Goal: Information Seeking & Learning: Learn about a topic

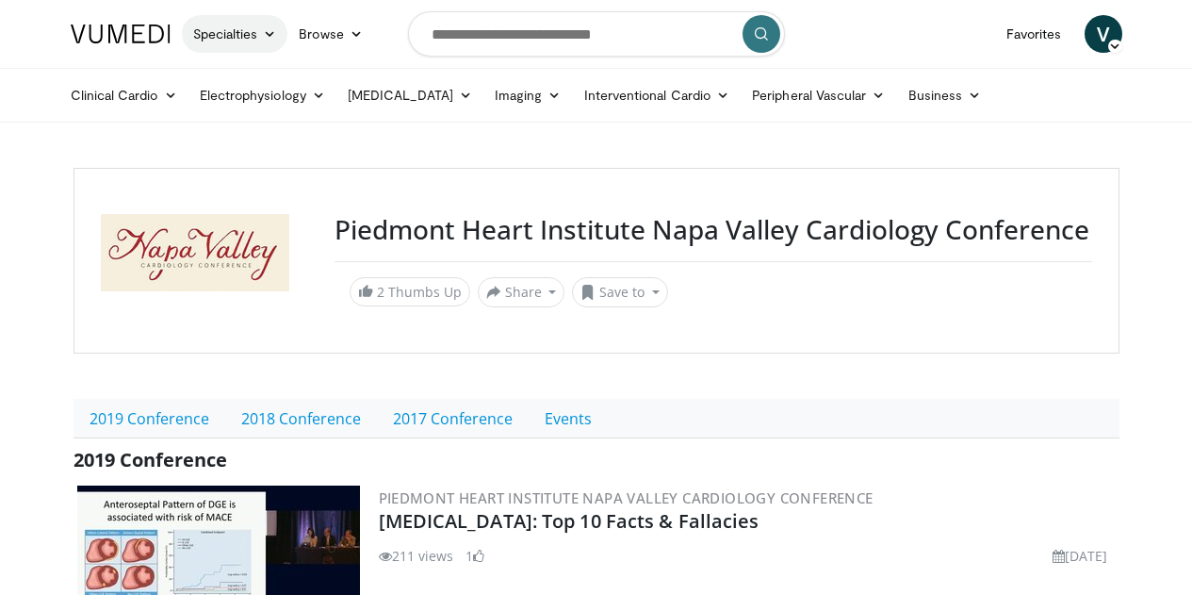
click at [182, 48] on link "Specialties" at bounding box center [235, 34] width 106 height 38
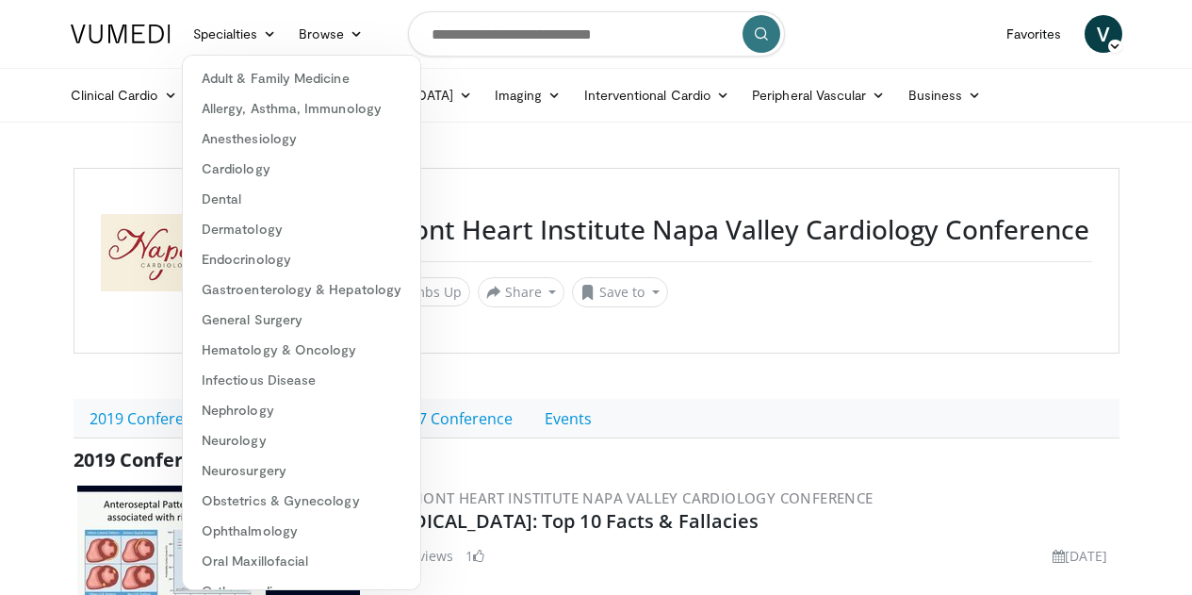
click at [368, 35] on nav "Specialties Adult & Family Medicine Allergy, Asthma, Immunology Anesthesiology …" at bounding box center [596, 34] width 1074 height 68
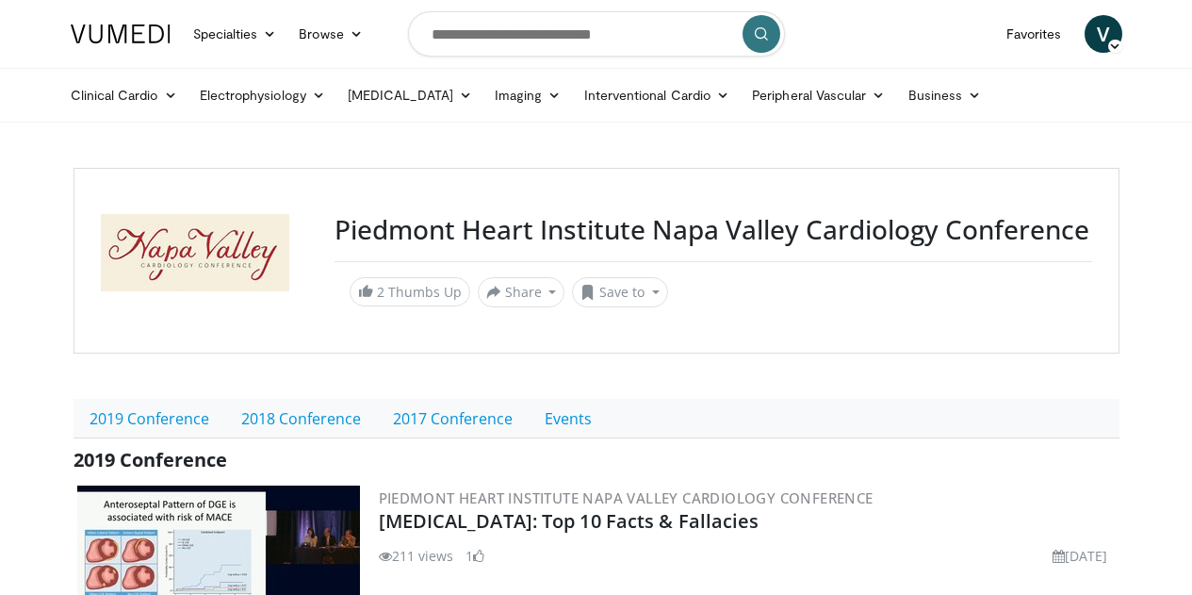
click at [97, 42] on img at bounding box center [121, 33] width 100 height 19
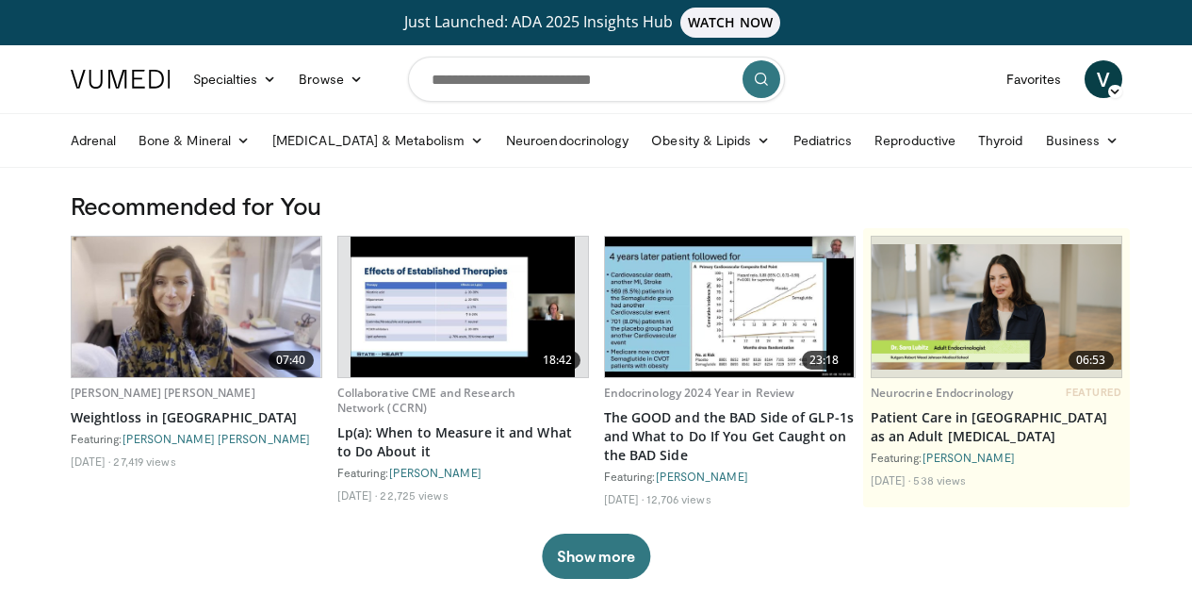
click at [711, 15] on span "WATCH NOW" at bounding box center [730, 23] width 100 height 30
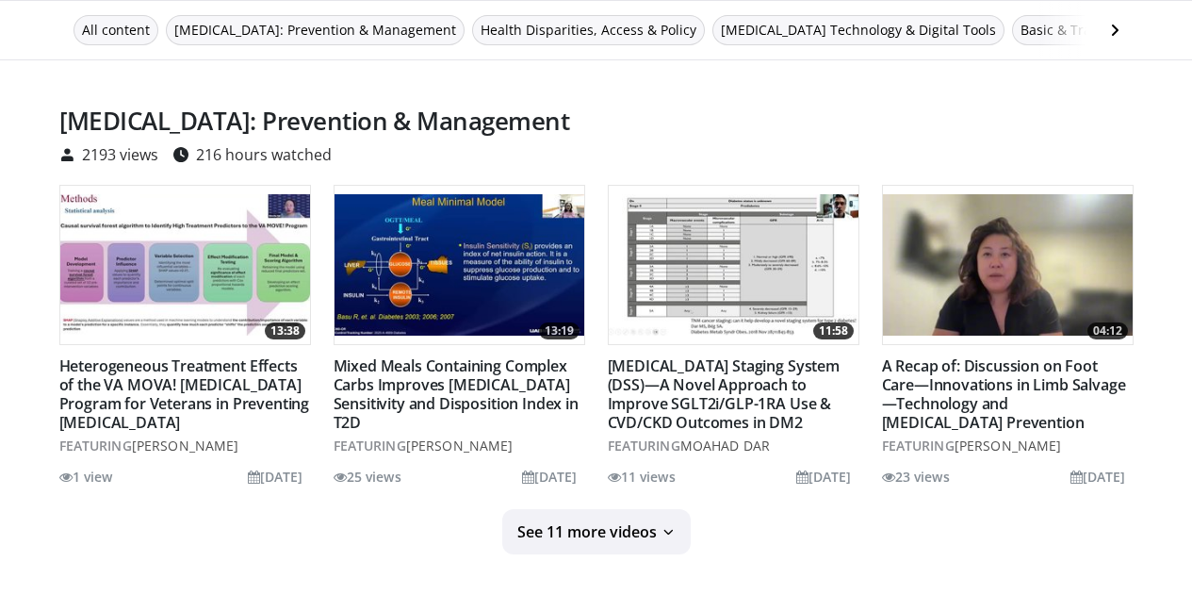
scroll to position [377, 0]
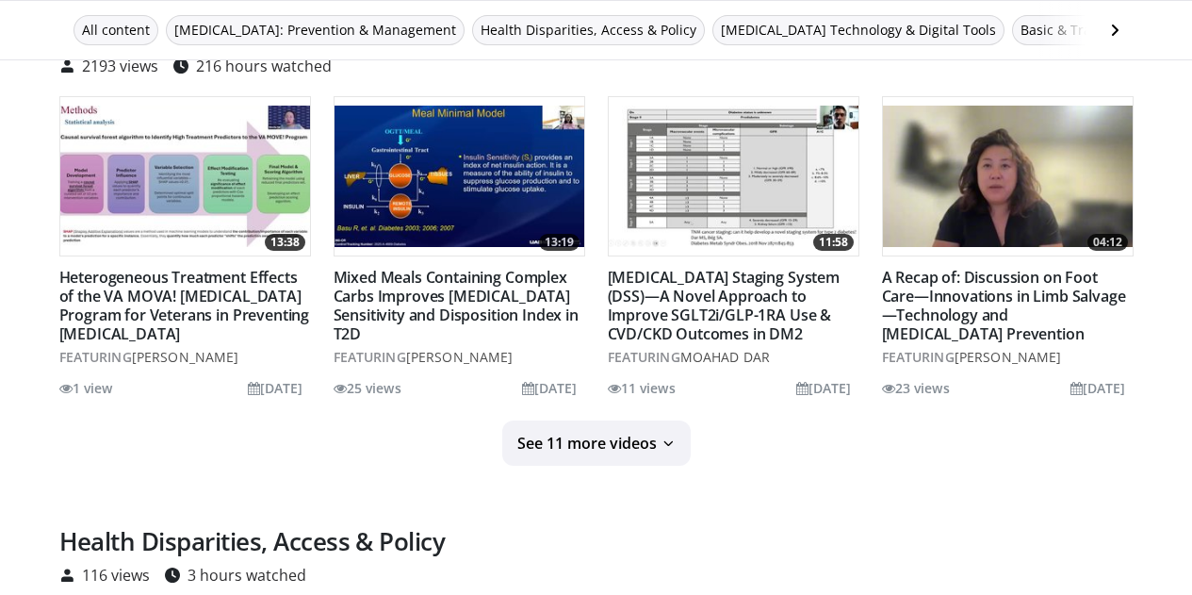
click at [716, 172] on img at bounding box center [734, 176] width 250 height 141
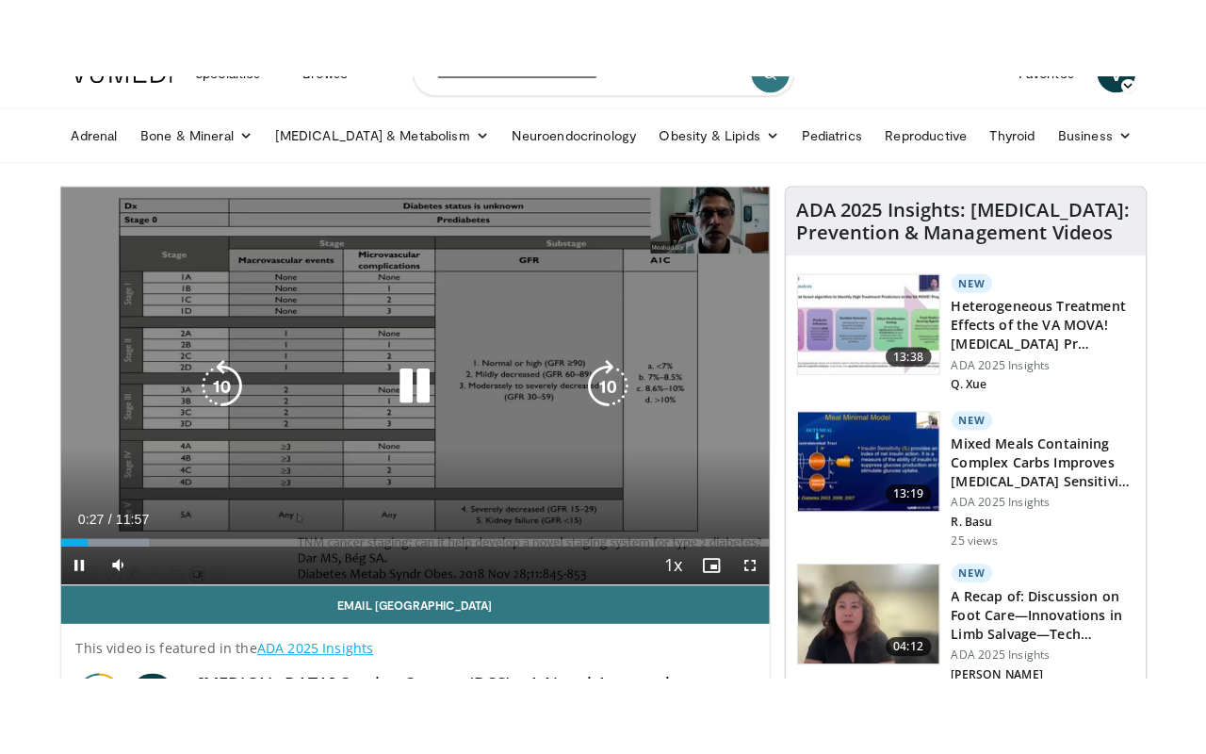
scroll to position [94, 0]
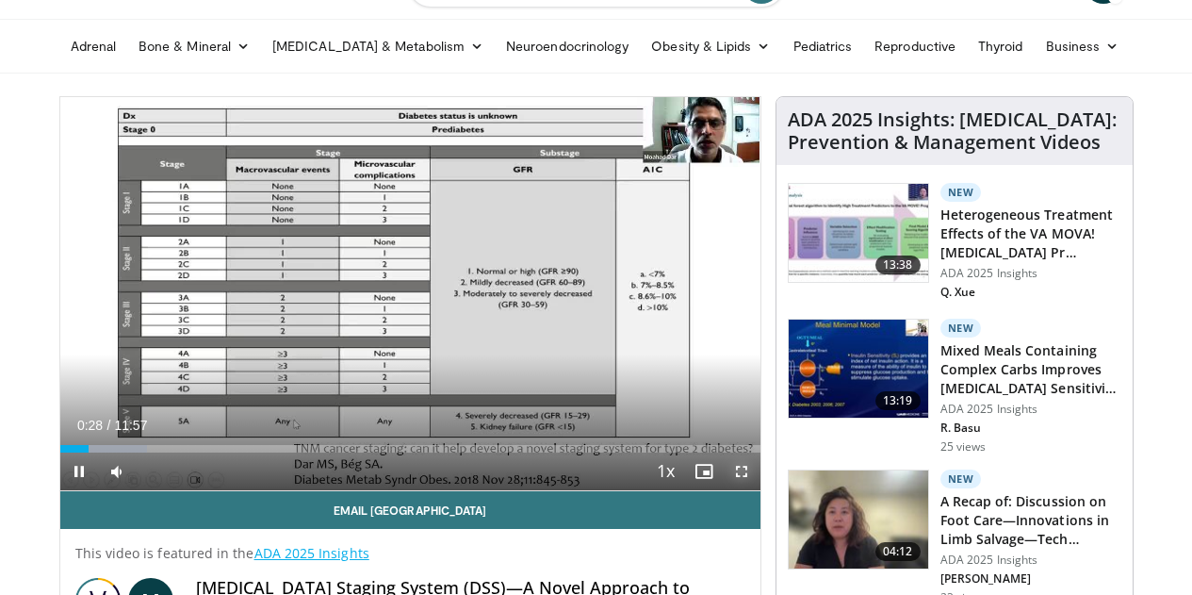
click at [759, 490] on span "Video Player" at bounding box center [742, 471] width 38 height 38
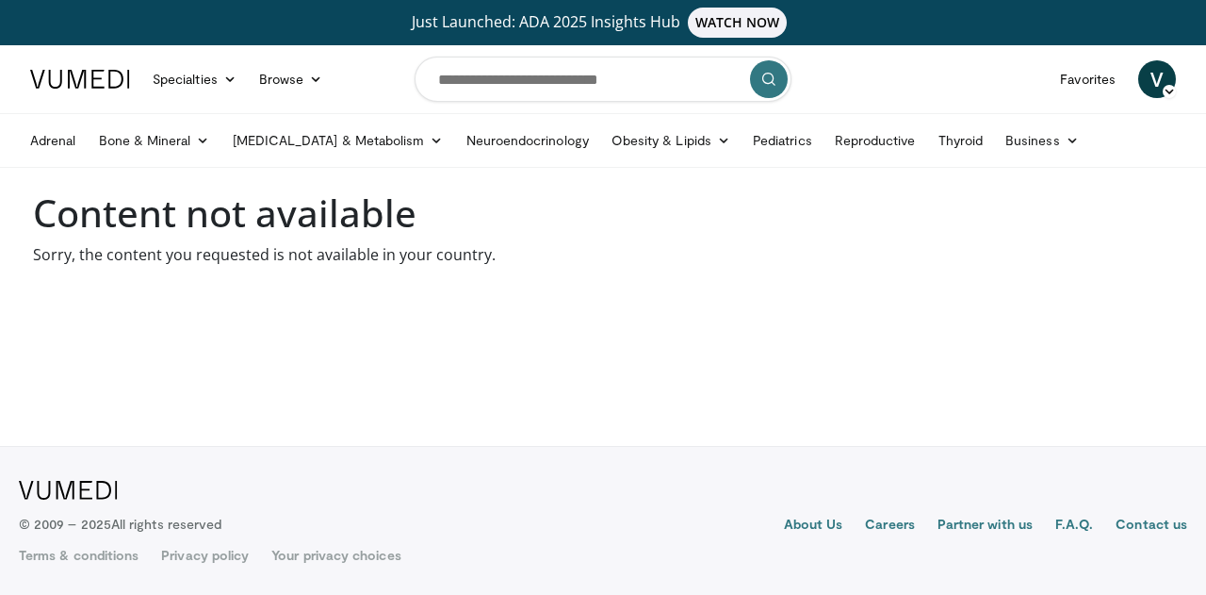
click at [747, 31] on span "WATCH NOW" at bounding box center [738, 23] width 100 height 30
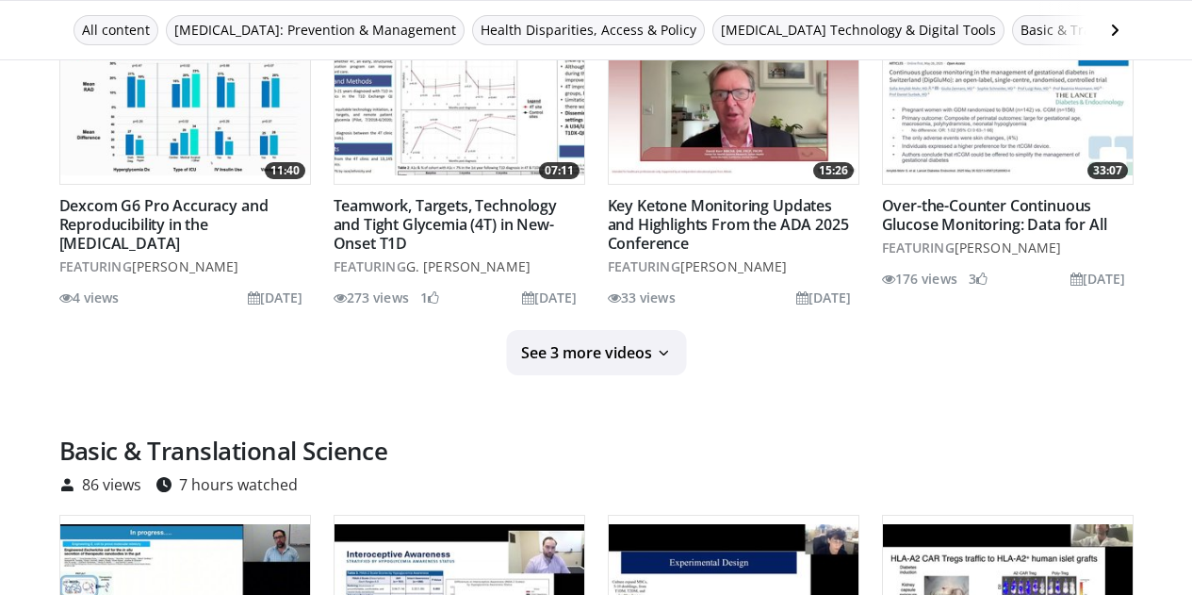
scroll to position [1508, 0]
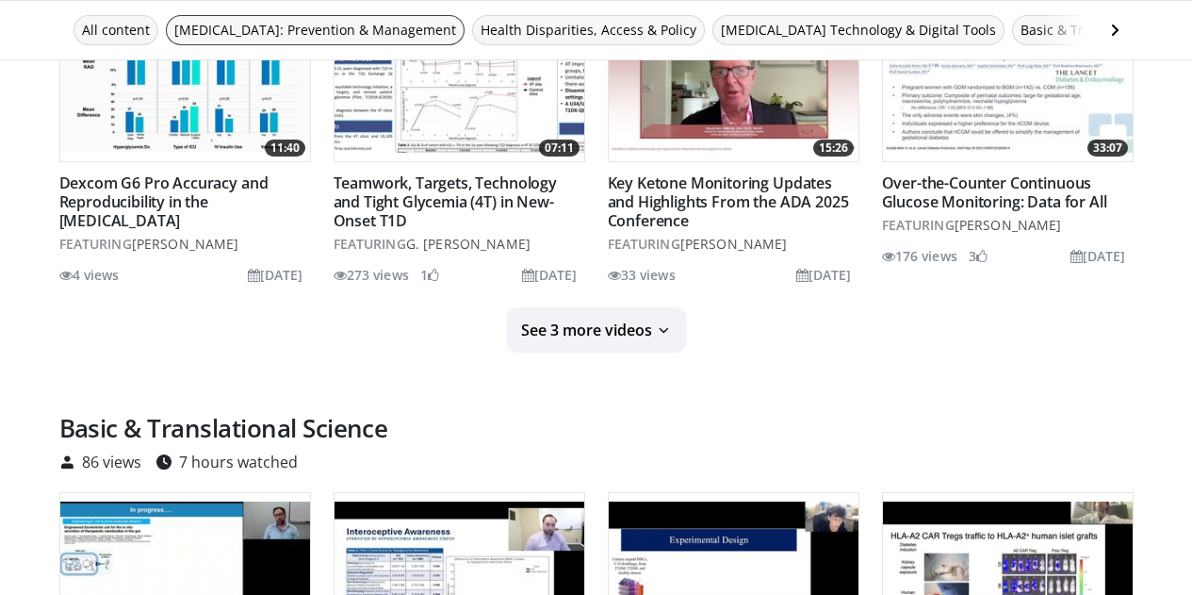
click at [287, 32] on span "[MEDICAL_DATA]: Prevention & Management" at bounding box center [315, 30] width 282 height 21
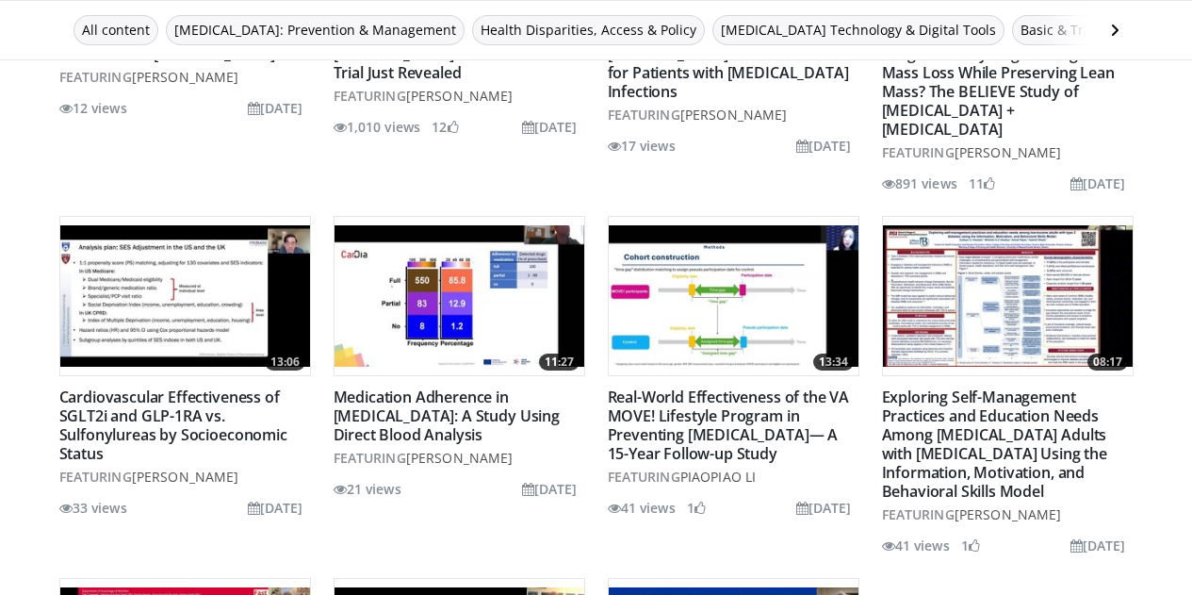
scroll to position [942, 0]
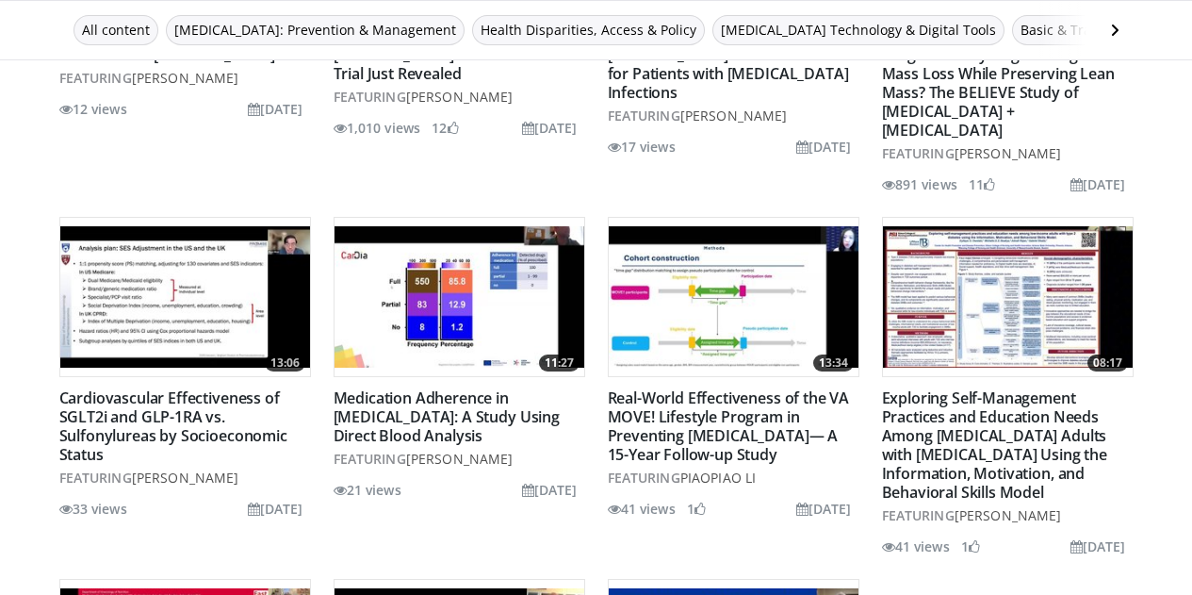
click at [739, 303] on img at bounding box center [734, 296] width 250 height 141
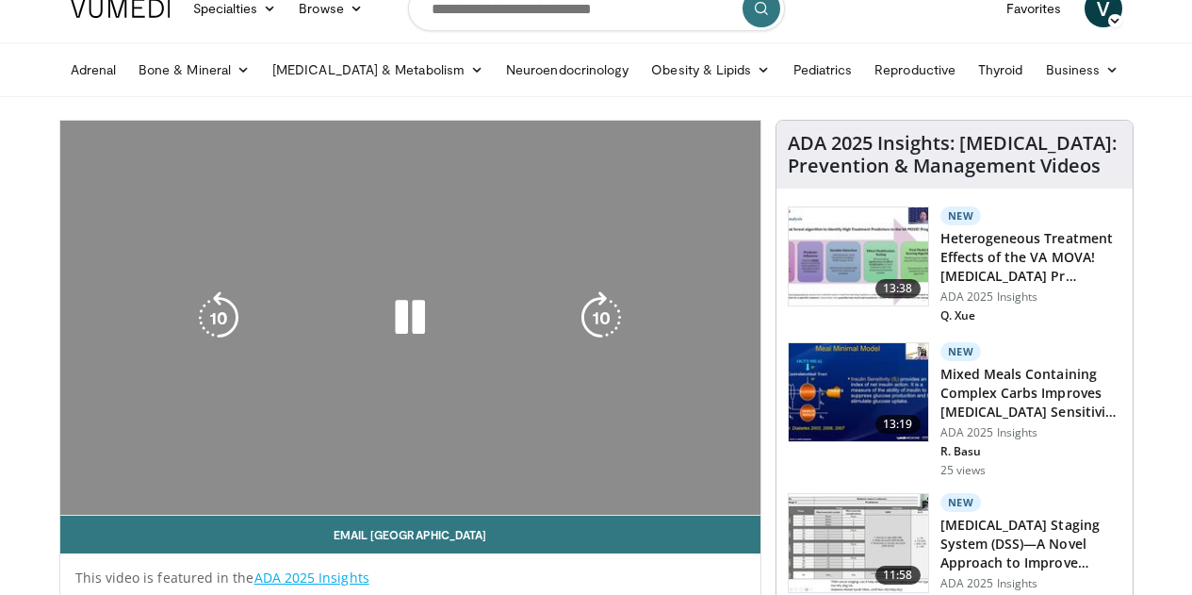
scroll to position [94, 0]
